Goal: Navigation & Orientation: Find specific page/section

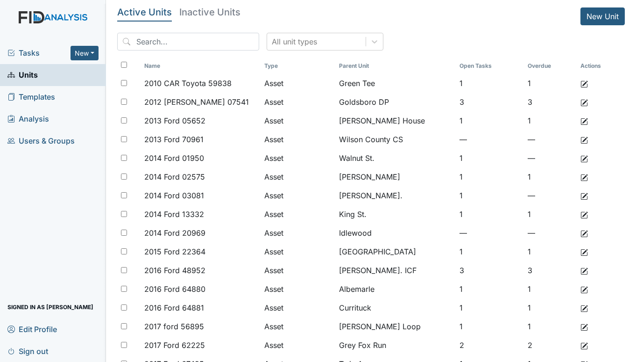
click at [40, 53] on span "Tasks" at bounding box center [38, 52] width 63 height 11
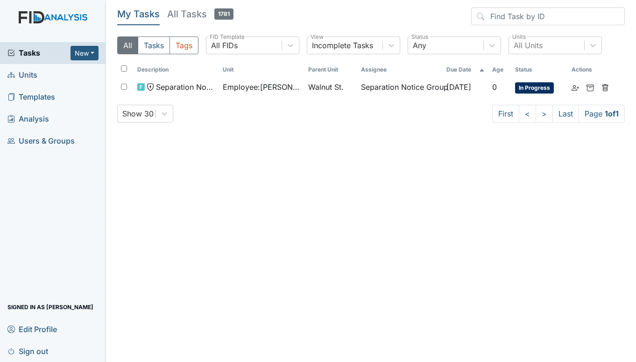
click at [31, 75] on span "Units" at bounding box center [22, 75] width 30 height 14
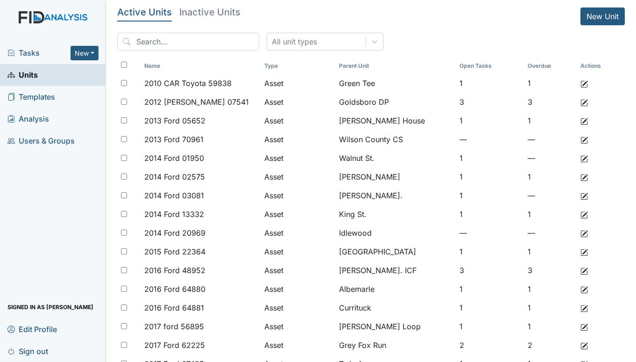
click at [27, 52] on span "Tasks" at bounding box center [38, 52] width 63 height 11
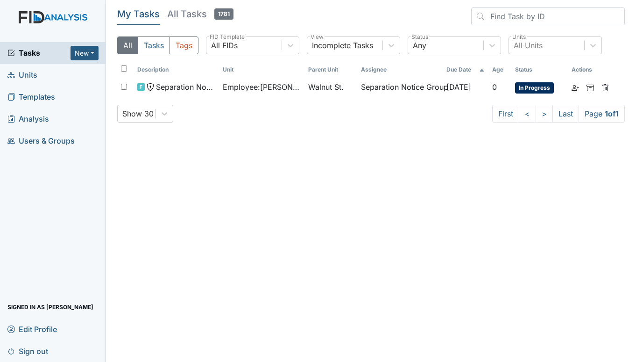
click at [21, 79] on span "Units" at bounding box center [22, 75] width 30 height 14
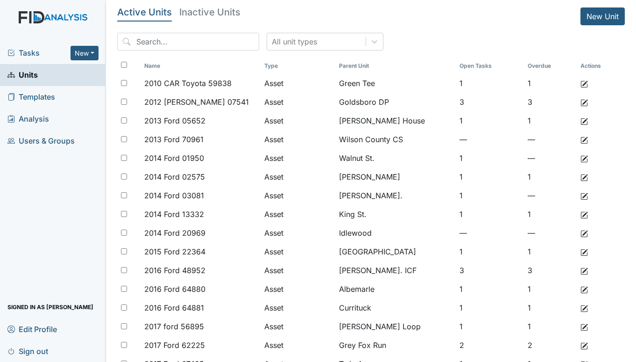
click at [36, 51] on span "Tasks" at bounding box center [38, 52] width 63 height 11
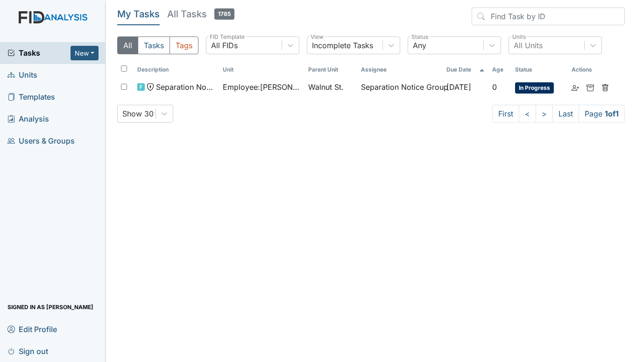
click at [27, 70] on span "Units" at bounding box center [22, 75] width 30 height 14
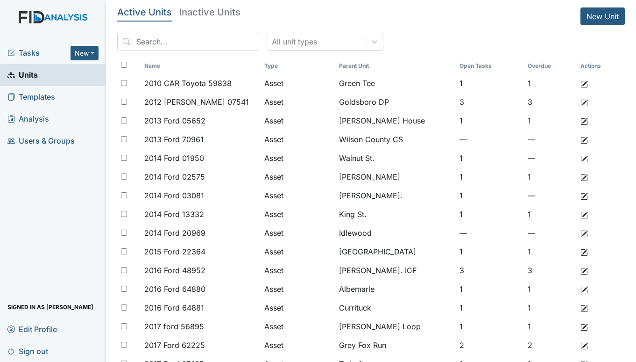
click at [36, 56] on span "Tasks" at bounding box center [38, 52] width 63 height 11
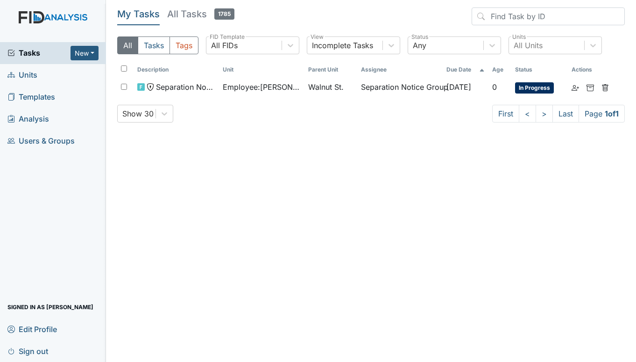
click at [31, 72] on span "Units" at bounding box center [22, 75] width 30 height 14
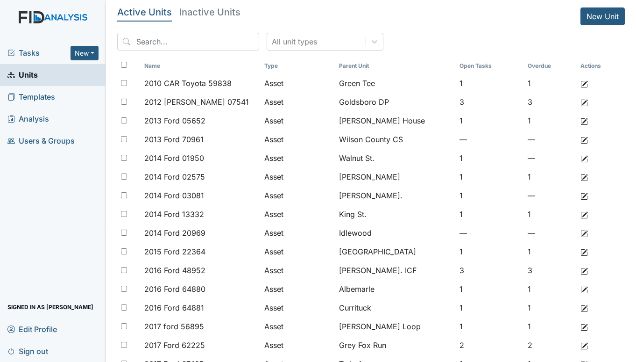
click at [17, 50] on span "Tasks" at bounding box center [38, 52] width 63 height 11
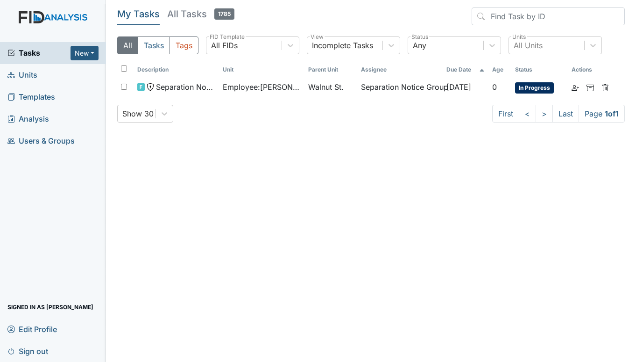
click at [34, 72] on span "Units" at bounding box center [22, 75] width 30 height 14
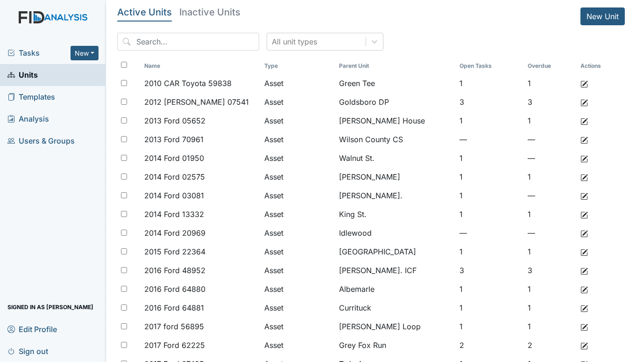
click at [41, 50] on span "Tasks" at bounding box center [38, 52] width 63 height 11
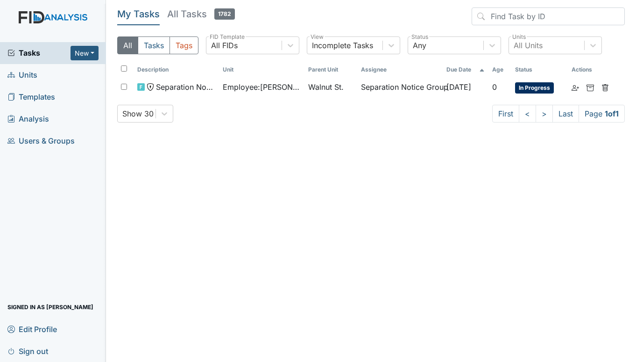
click at [29, 72] on span "Units" at bounding box center [22, 75] width 30 height 14
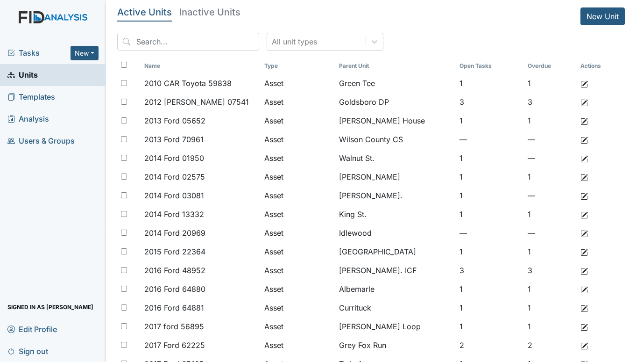
click at [36, 48] on span "Tasks" at bounding box center [38, 52] width 63 height 11
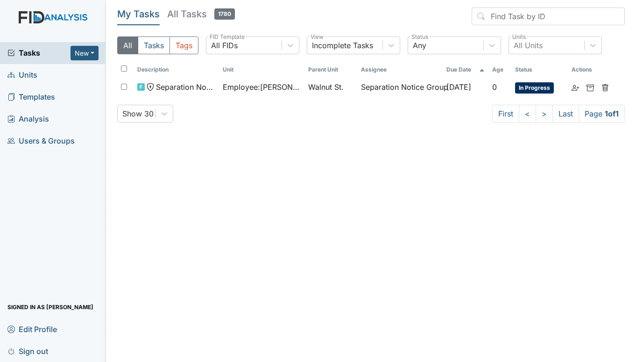
click at [23, 73] on span "Units" at bounding box center [22, 75] width 30 height 14
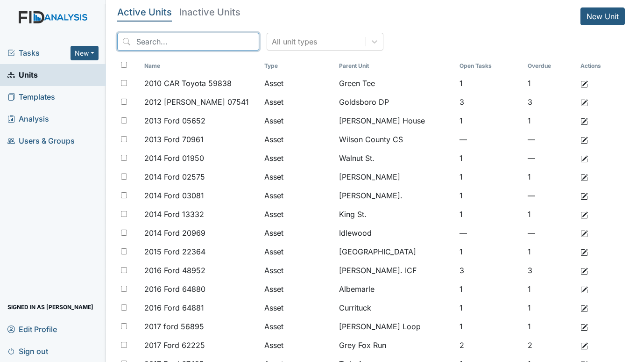
click at [153, 43] on input "search" at bounding box center [188, 42] width 142 height 18
click at [34, 51] on span "Tasks" at bounding box center [38, 52] width 63 height 11
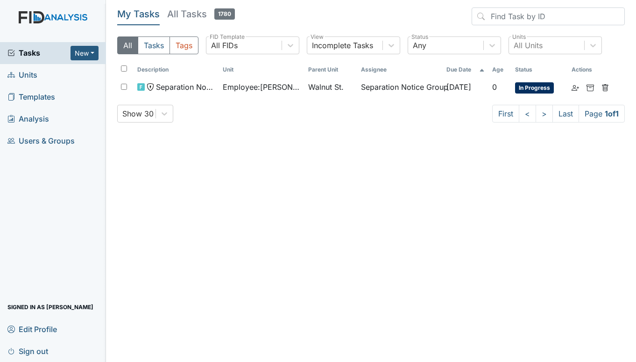
click at [41, 72] on link "Units" at bounding box center [53, 75] width 106 height 22
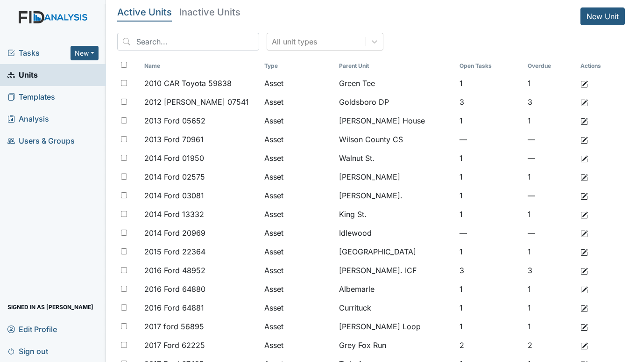
click at [39, 76] on link "Units" at bounding box center [53, 75] width 106 height 22
click at [46, 52] on span "Tasks" at bounding box center [38, 52] width 63 height 11
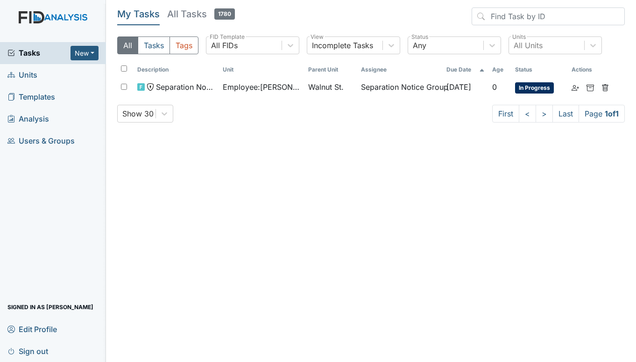
click at [24, 73] on span "Units" at bounding box center [22, 75] width 30 height 14
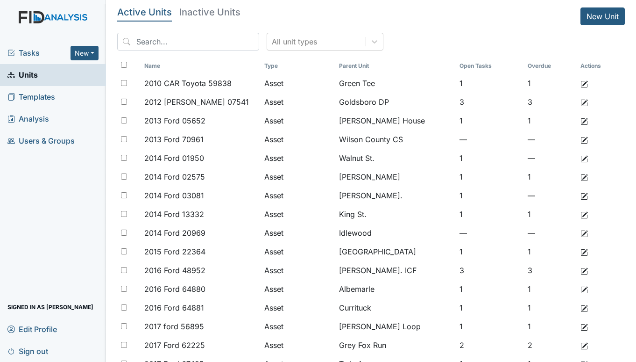
click at [33, 56] on span "Tasks" at bounding box center [38, 52] width 63 height 11
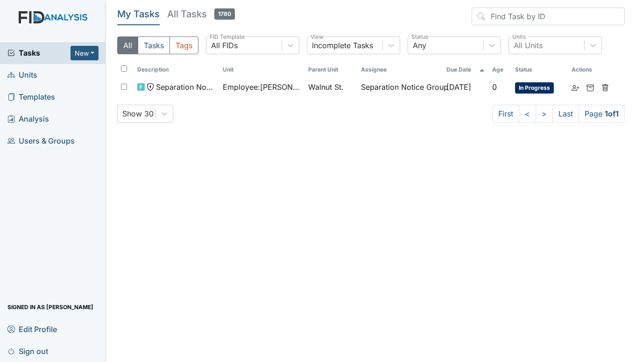
click at [30, 77] on span "Units" at bounding box center [22, 75] width 30 height 14
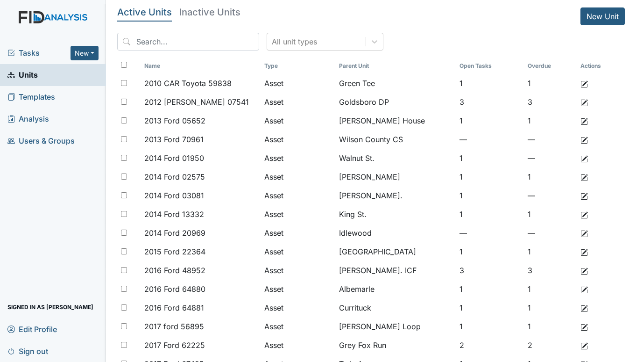
click at [31, 50] on span "Tasks" at bounding box center [38, 52] width 63 height 11
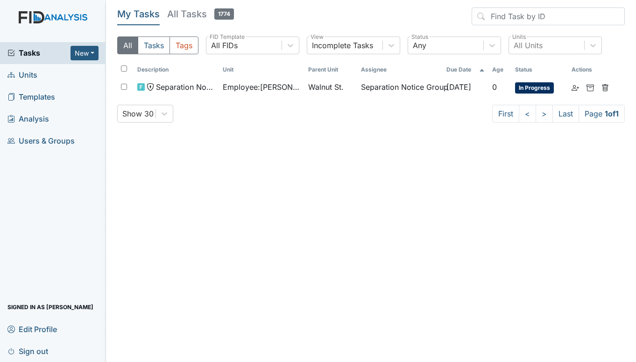
click at [32, 71] on span "Units" at bounding box center [22, 75] width 30 height 14
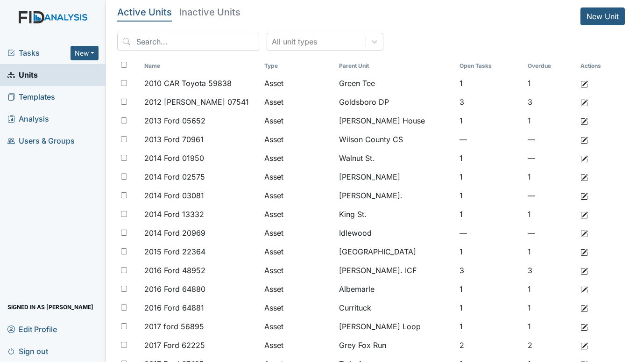
click at [27, 53] on span "Tasks" at bounding box center [38, 52] width 63 height 11
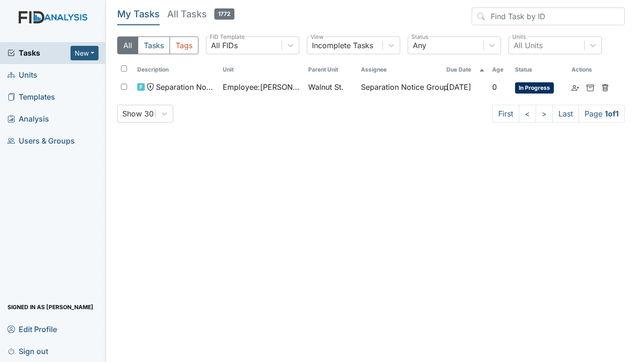
click at [26, 71] on span "Units" at bounding box center [22, 75] width 30 height 14
